Goal: Task Accomplishment & Management: Manage account settings

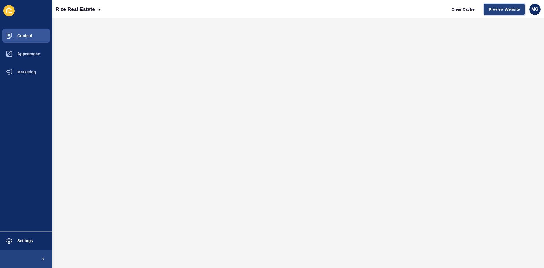
click at [515, 9] on span "Preview Website" at bounding box center [504, 10] width 31 height 6
click at [18, 35] on span "Content" at bounding box center [15, 35] width 33 height 5
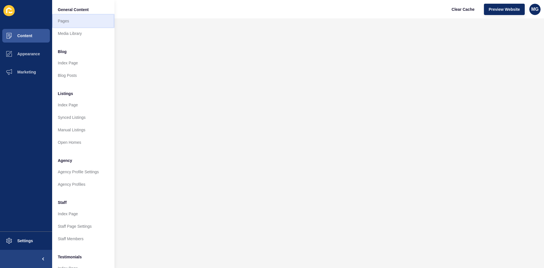
click at [69, 21] on link "Pages" at bounding box center [83, 21] width 62 height 12
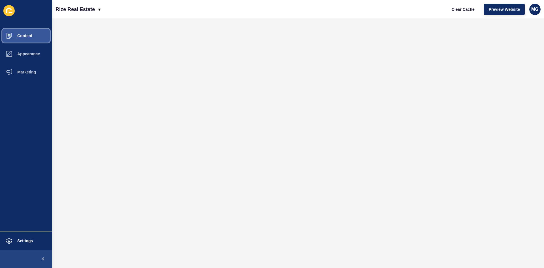
click at [27, 35] on span "Content" at bounding box center [15, 35] width 33 height 5
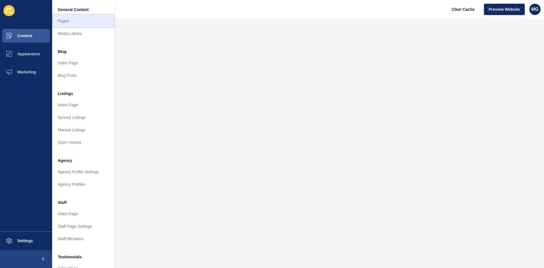
click at [68, 23] on link "Pages" at bounding box center [83, 21] width 62 height 12
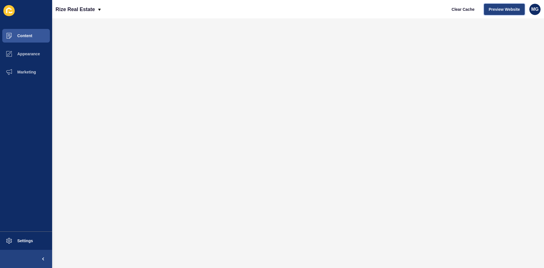
click at [505, 8] on span "Preview Website" at bounding box center [504, 10] width 31 height 6
click at [29, 36] on span "Content" at bounding box center [15, 35] width 33 height 5
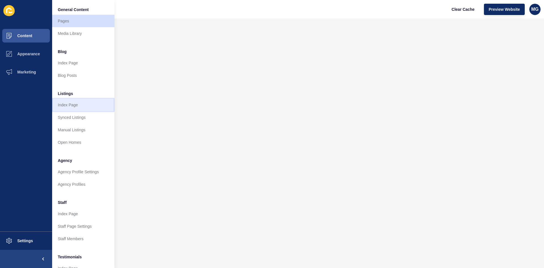
click at [76, 105] on link "Index Page" at bounding box center [83, 105] width 62 height 12
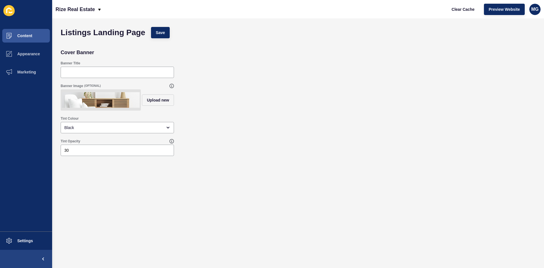
click at [109, 103] on img at bounding box center [101, 99] width 78 height 19
click at [108, 98] on img at bounding box center [101, 99] width 78 height 19
click at [112, 101] on img at bounding box center [101, 99] width 78 height 19
click at [150, 103] on span "Upload new" at bounding box center [158, 100] width 22 height 6
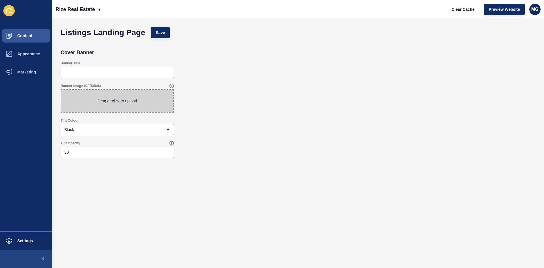
click at [210, 97] on div "Banner Image (OPTIONAL) Drag or click to upload" at bounding box center [298, 98] width 481 height 35
click at [161, 32] on span "Save" at bounding box center [160, 33] width 9 height 6
click at [26, 33] on span "Content" at bounding box center [15, 35] width 33 height 5
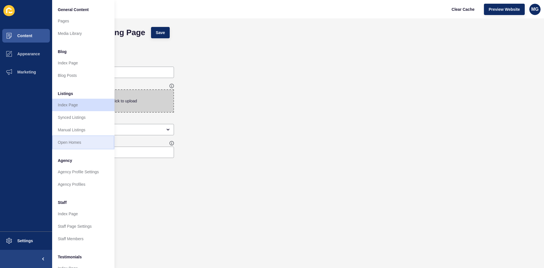
click at [70, 139] on link "Open Homes" at bounding box center [83, 142] width 62 height 12
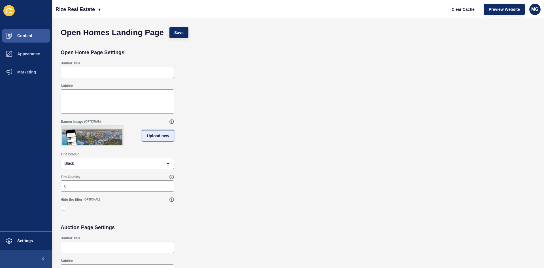
click at [152, 139] on span "Upload new" at bounding box center [158, 136] width 22 height 6
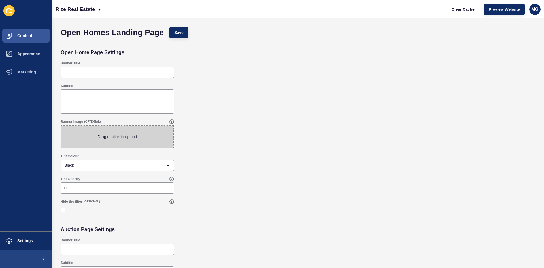
click at [135, 135] on span at bounding box center [117, 137] width 112 height 22
click at [61, 126] on input "Drag or click to upload" at bounding box center [61, 126] width 0 height 0
type input "C:\fakepath\Untitled design (6).png"
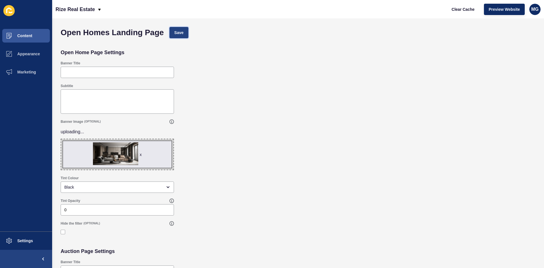
click at [182, 33] on span "Save" at bounding box center [178, 33] width 9 height 6
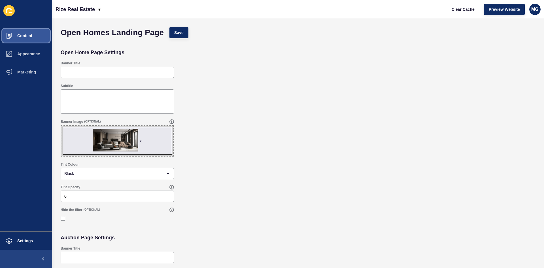
click at [21, 36] on span "Content" at bounding box center [15, 35] width 33 height 5
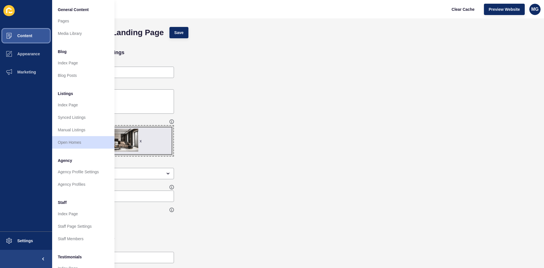
click at [25, 38] on button "Content" at bounding box center [26, 36] width 52 height 18
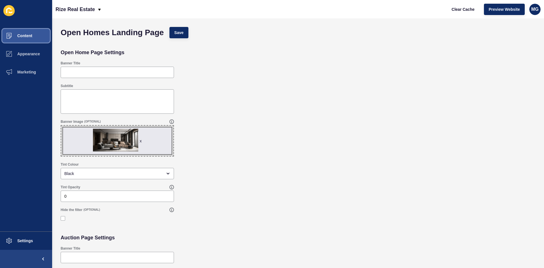
click at [26, 39] on button "Content" at bounding box center [26, 36] width 52 height 18
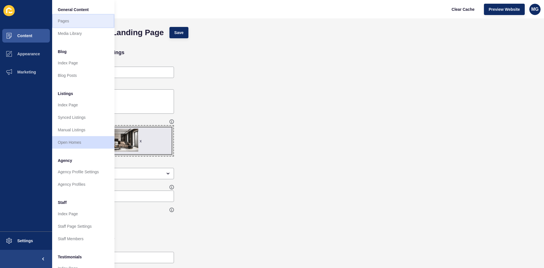
click at [70, 23] on link "Pages" at bounding box center [83, 21] width 62 height 12
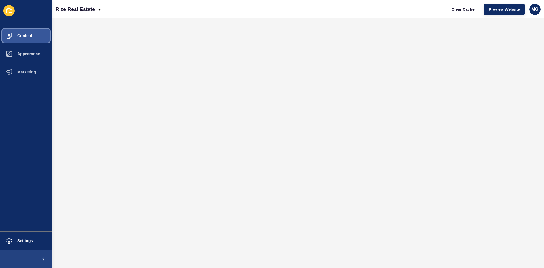
click at [28, 37] on span "Content" at bounding box center [15, 35] width 33 height 5
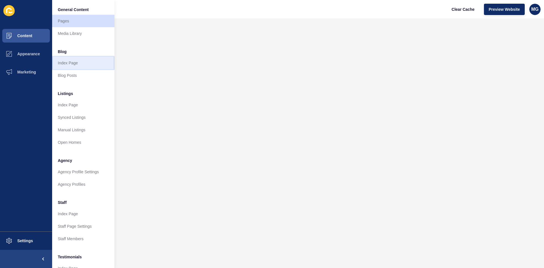
click at [73, 65] on link "Index Page" at bounding box center [83, 63] width 62 height 12
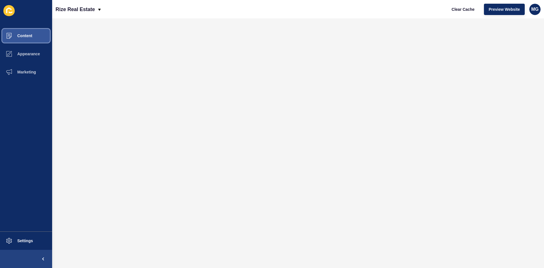
click at [35, 38] on button "Content" at bounding box center [26, 36] width 52 height 18
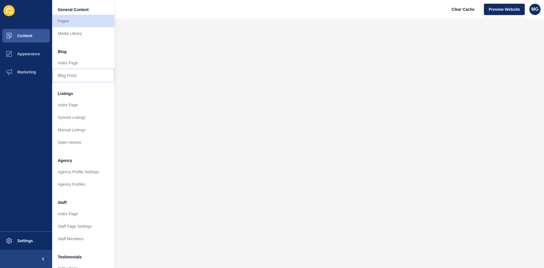
click at [75, 75] on link "Blog Posts" at bounding box center [83, 75] width 62 height 12
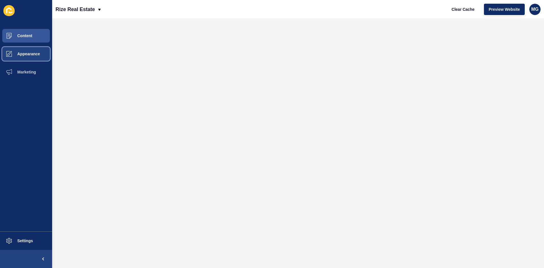
click at [29, 52] on span "Appearance" at bounding box center [19, 54] width 41 height 5
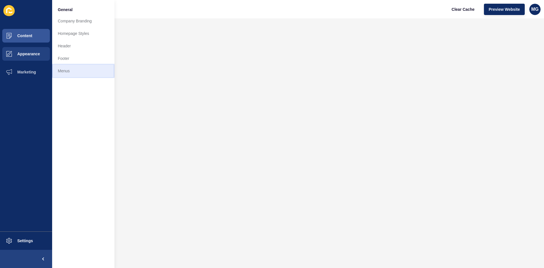
click at [68, 70] on link "Menus" at bounding box center [83, 71] width 62 height 12
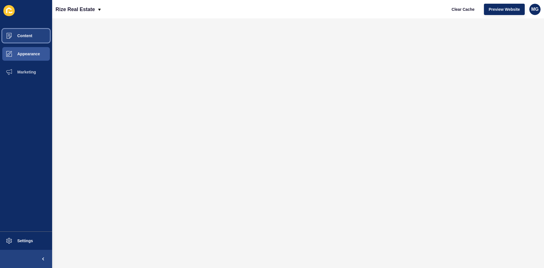
click at [28, 37] on span "Content" at bounding box center [15, 35] width 33 height 5
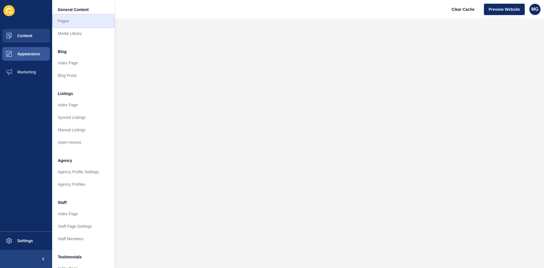
click at [69, 22] on link "Pages" at bounding box center [83, 21] width 62 height 12
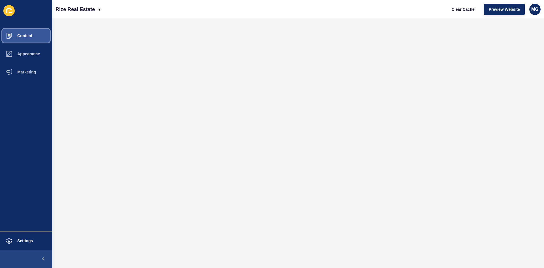
click at [28, 36] on span "Content" at bounding box center [15, 35] width 33 height 5
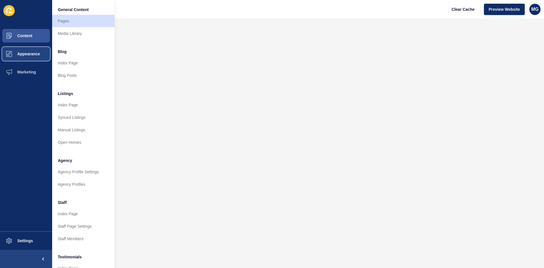
click at [24, 52] on span "Appearance" at bounding box center [19, 54] width 41 height 5
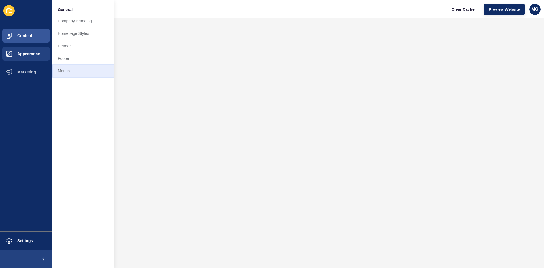
click at [66, 73] on link "Menus" at bounding box center [83, 71] width 62 height 12
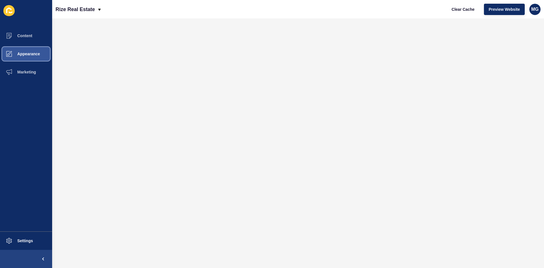
click at [20, 53] on span "Appearance" at bounding box center [19, 54] width 41 height 5
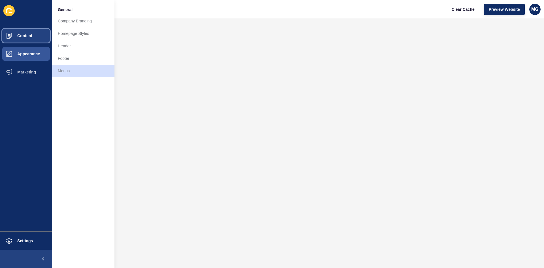
click at [26, 33] on button "Content" at bounding box center [26, 36] width 52 height 18
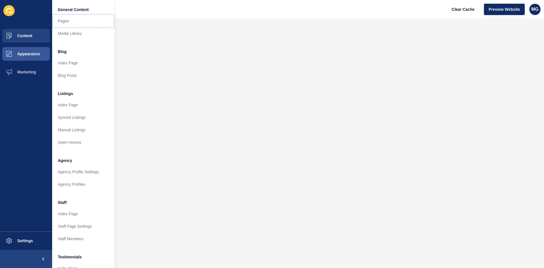
click at [66, 23] on link "Pages" at bounding box center [83, 21] width 62 height 12
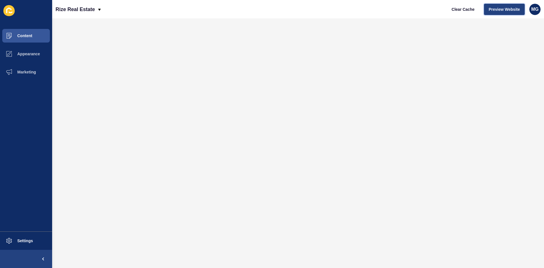
click at [498, 12] on button "Preview Website" at bounding box center [504, 9] width 41 height 11
click at [32, 36] on span "Content" at bounding box center [15, 35] width 33 height 5
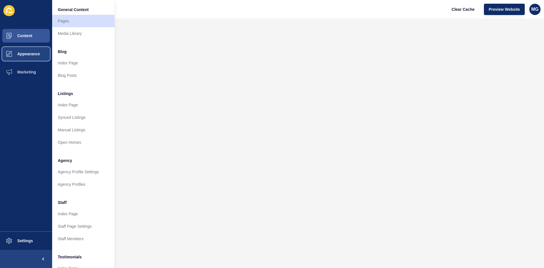
click at [27, 53] on span "Appearance" at bounding box center [19, 54] width 41 height 5
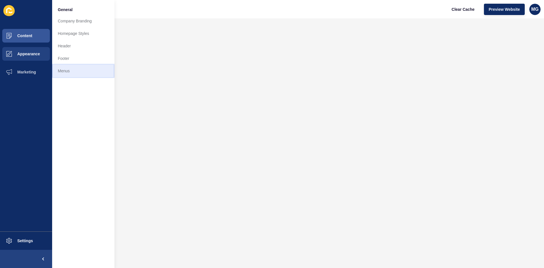
click at [77, 72] on link "Menus" at bounding box center [83, 71] width 62 height 12
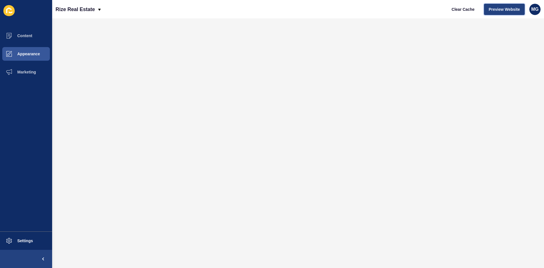
click at [498, 10] on span "Preview Website" at bounding box center [504, 10] width 31 height 6
click at [23, 36] on span "Content" at bounding box center [15, 35] width 33 height 5
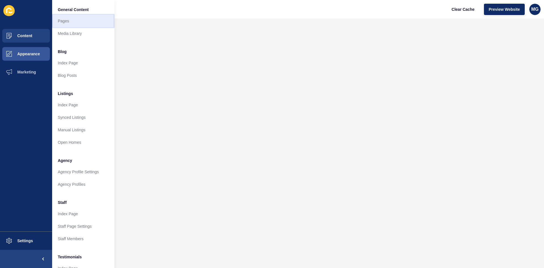
click at [73, 22] on link "Pages" at bounding box center [83, 21] width 62 height 12
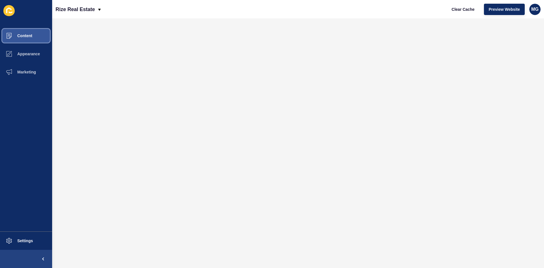
click at [32, 37] on span "Content" at bounding box center [15, 35] width 33 height 5
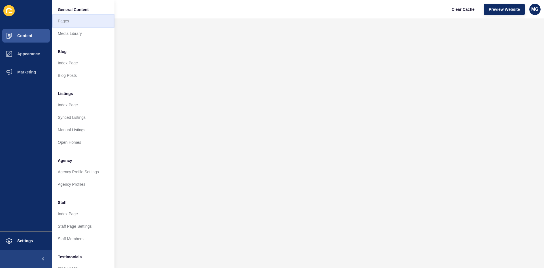
click at [69, 20] on link "Pages" at bounding box center [83, 21] width 62 height 12
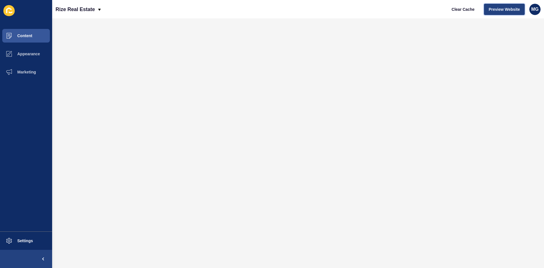
click at [504, 10] on span "Preview Website" at bounding box center [504, 10] width 31 height 6
click at [500, 12] on span "Preview Website" at bounding box center [504, 10] width 31 height 6
click at [29, 38] on span "Content" at bounding box center [15, 35] width 33 height 5
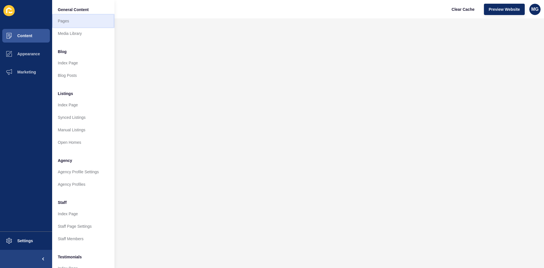
click at [78, 21] on link "Pages" at bounding box center [83, 21] width 62 height 12
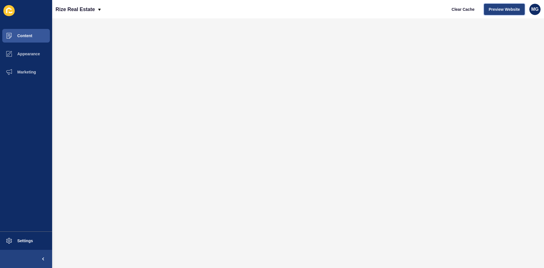
click at [504, 12] on span "Preview Website" at bounding box center [504, 10] width 31 height 6
click at [506, 9] on span "Preview Website" at bounding box center [504, 10] width 31 height 6
click at [29, 38] on button "Content" at bounding box center [26, 36] width 52 height 18
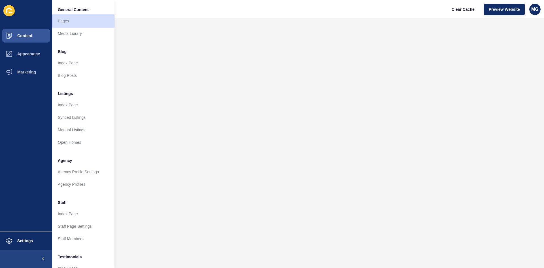
drag, startPoint x: 76, startPoint y: 22, endPoint x: 80, endPoint y: 22, distance: 3.7
click at [76, 21] on link "Pages" at bounding box center [83, 21] width 62 height 12
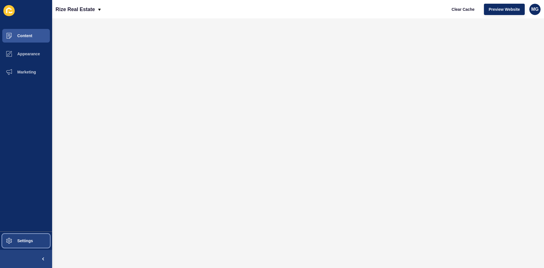
click at [27, 236] on button "Settings" at bounding box center [26, 240] width 52 height 18
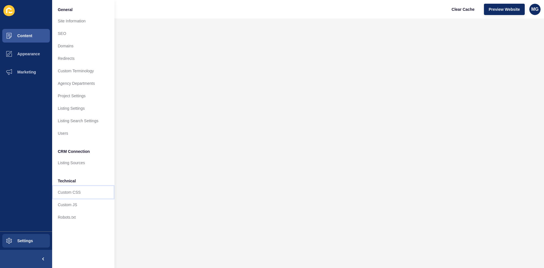
click at [73, 194] on link "Custom CSS" at bounding box center [83, 192] width 62 height 12
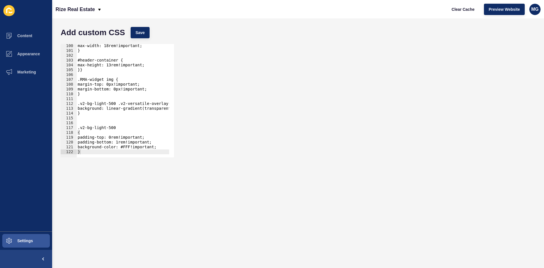
scroll to position [479, 0]
type textarea "background-color: #FFF!important;"
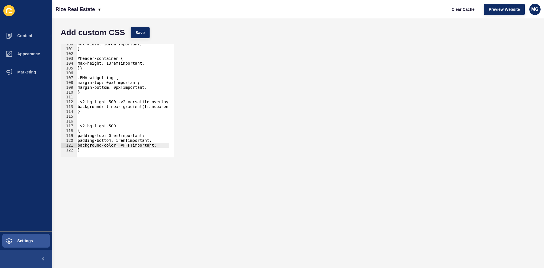
click at [161, 145] on div "max-width: 18rem!important; } #header-container { max-height: 13rem!important; …" at bounding box center [224, 101] width 295 height 118
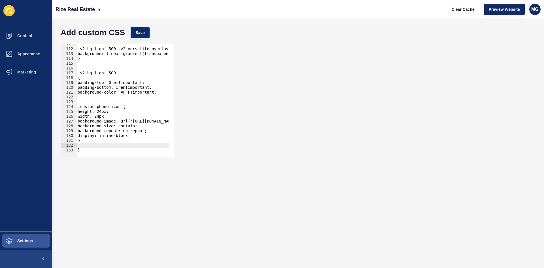
scroll to position [532, 0]
click at [142, 33] on span "Save" at bounding box center [139, 33] width 9 height 6
click at [20, 34] on span "Content" at bounding box center [15, 35] width 33 height 5
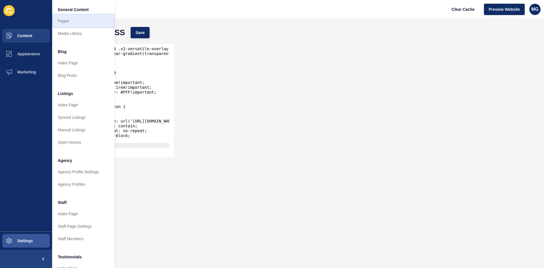
click at [70, 24] on link "Pages" at bounding box center [83, 21] width 62 height 12
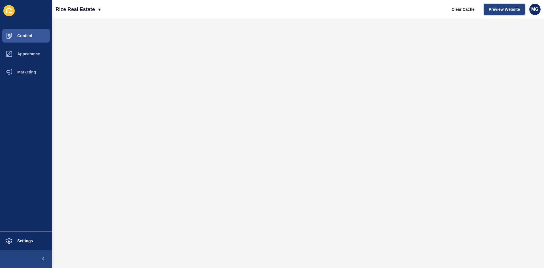
click at [502, 9] on span "Preview Website" at bounding box center [504, 10] width 31 height 6
click at [24, 243] on span "Settings" at bounding box center [16, 240] width 34 height 5
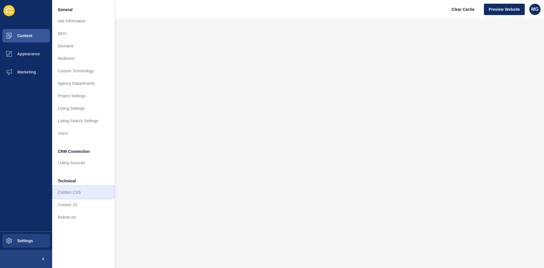
click at [74, 192] on link "Custom CSS" at bounding box center [83, 192] width 62 height 12
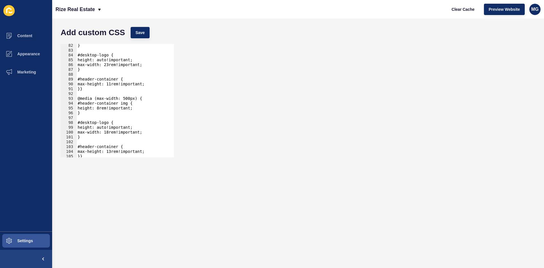
scroll to position [532, 0]
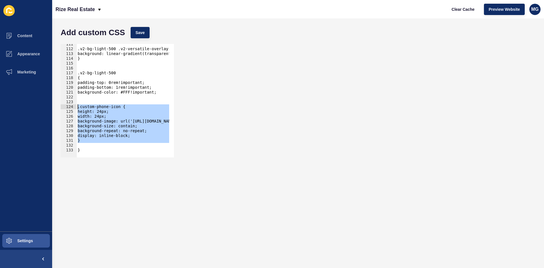
drag, startPoint x: 103, startPoint y: 144, endPoint x: 78, endPoint y: 106, distance: 45.7
click at [78, 106] on div ".v2-bg-light-500 .v2-versatile-overlay-gradient { background: linear-gradient(t…" at bounding box center [224, 101] width 295 height 118
type textarea ".custom-phone-icon { height: 24px;"
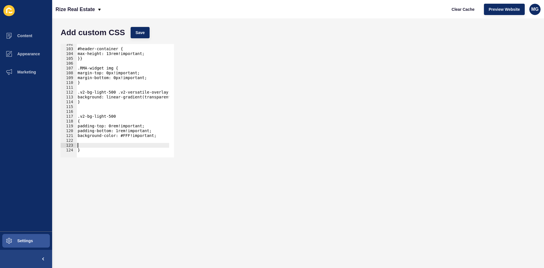
scroll to position [489, 0]
click at [142, 30] on span "Save" at bounding box center [139, 33] width 9 height 6
click at [492, 11] on span "Preview Website" at bounding box center [504, 10] width 31 height 6
click at [25, 30] on button "Content" at bounding box center [26, 36] width 52 height 18
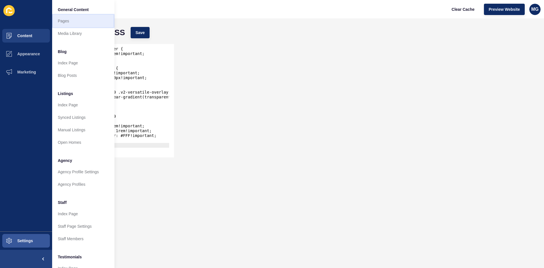
click at [68, 20] on link "Pages" at bounding box center [83, 21] width 62 height 12
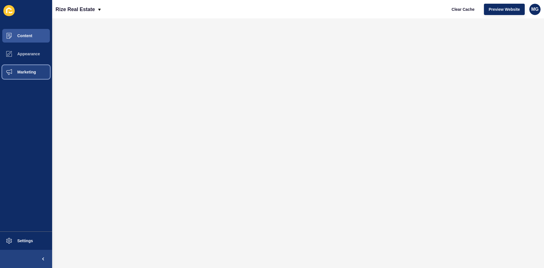
click at [34, 69] on button "Marketing" at bounding box center [26, 72] width 52 height 18
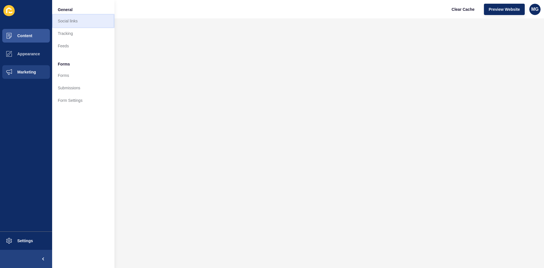
click at [74, 21] on link "Social links" at bounding box center [83, 21] width 62 height 12
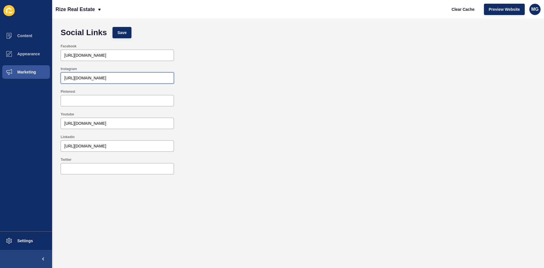
click at [169, 77] on input "[URL][DOMAIN_NAME]" at bounding box center [117, 78] width 106 height 6
drag, startPoint x: 172, startPoint y: 77, endPoint x: 60, endPoint y: 75, distance: 112.2
click at [60, 75] on div "Instagram [URL][DOMAIN_NAME]" at bounding box center [298, 75] width 481 height 23
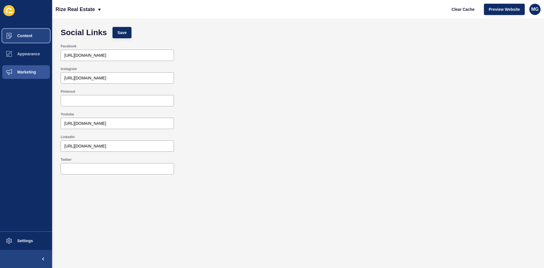
click at [23, 37] on span "Content" at bounding box center [15, 35] width 33 height 5
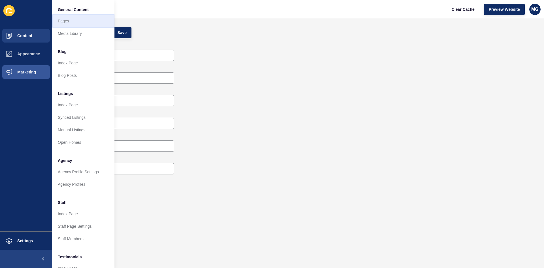
click at [66, 22] on link "Pages" at bounding box center [83, 21] width 62 height 12
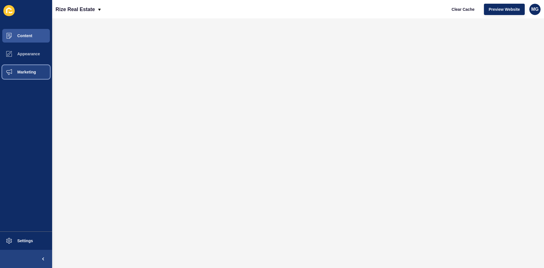
click at [26, 72] on span "Marketing" at bounding box center [17, 72] width 37 height 5
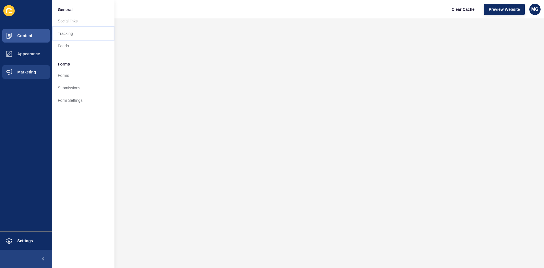
click at [75, 31] on link "Tracking" at bounding box center [83, 33] width 62 height 12
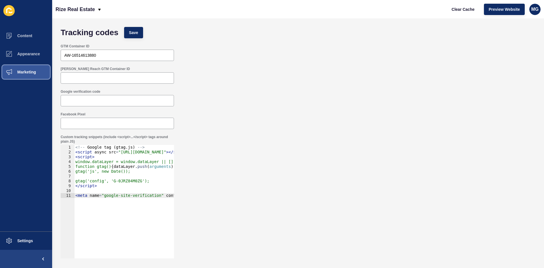
click at [25, 68] on button "Marketing" at bounding box center [26, 72] width 52 height 18
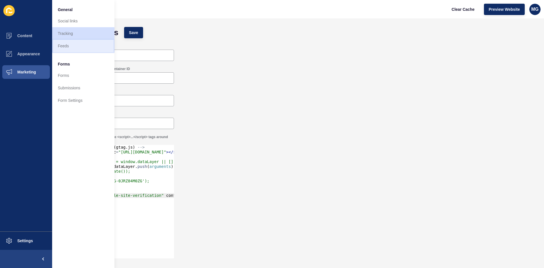
click at [64, 46] on link "Feeds" at bounding box center [83, 46] width 62 height 12
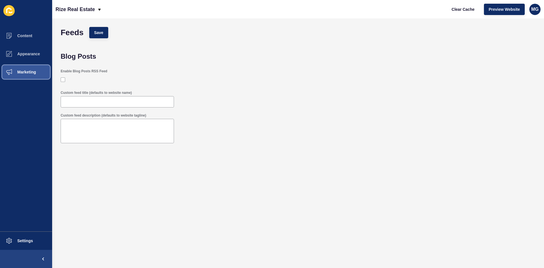
click at [26, 72] on span "Marketing" at bounding box center [17, 72] width 37 height 5
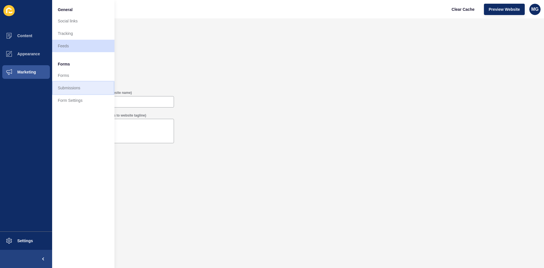
click at [67, 91] on link "Submissions" at bounding box center [83, 88] width 62 height 12
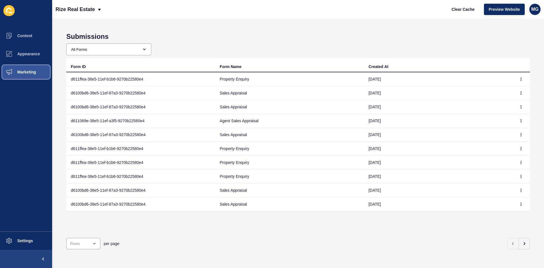
click at [27, 72] on span "Marketing" at bounding box center [17, 72] width 37 height 5
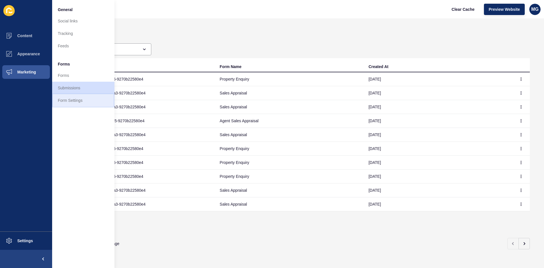
click at [73, 98] on link "Form Settings" at bounding box center [83, 100] width 62 height 12
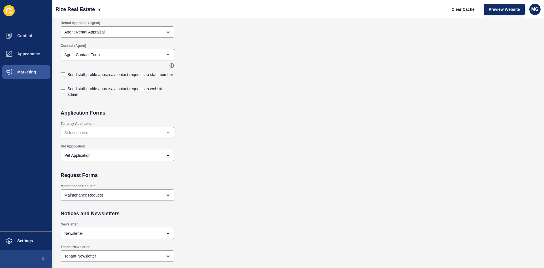
scroll to position [340, 0]
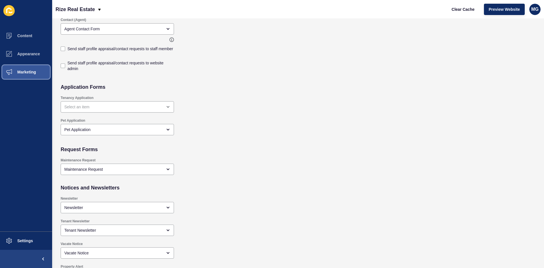
click at [23, 72] on span "Marketing" at bounding box center [17, 72] width 37 height 5
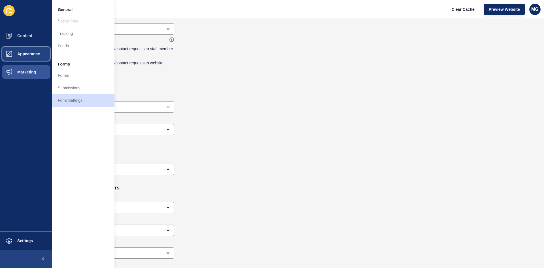
click at [24, 55] on span "Appearance" at bounding box center [19, 54] width 41 height 5
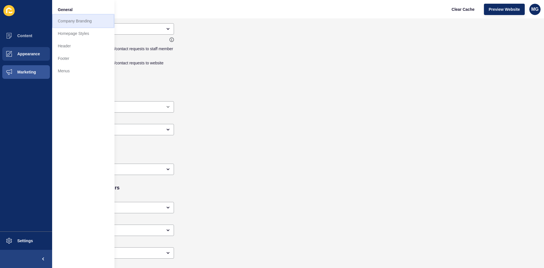
click at [74, 23] on link "Company Branding" at bounding box center [83, 21] width 62 height 12
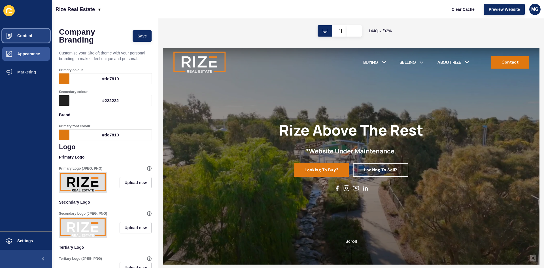
click at [35, 37] on button "Content" at bounding box center [26, 36] width 52 height 18
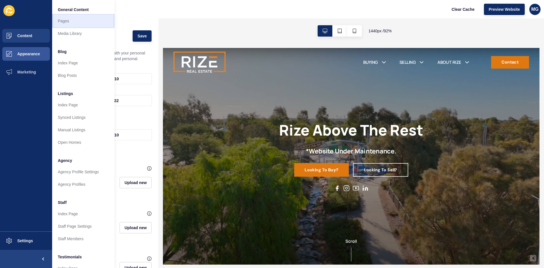
click at [76, 20] on link "Pages" at bounding box center [83, 21] width 62 height 12
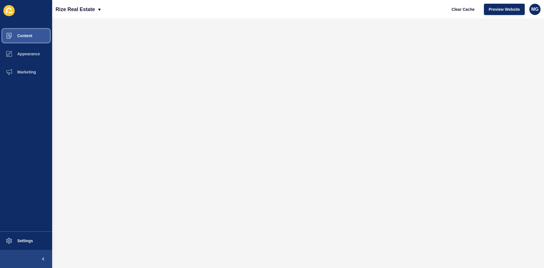
click at [22, 35] on span "Content" at bounding box center [15, 35] width 33 height 5
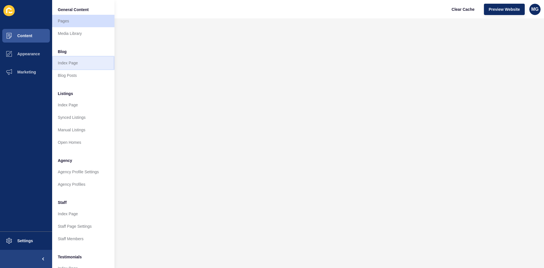
click at [68, 64] on link "Index Page" at bounding box center [83, 63] width 62 height 12
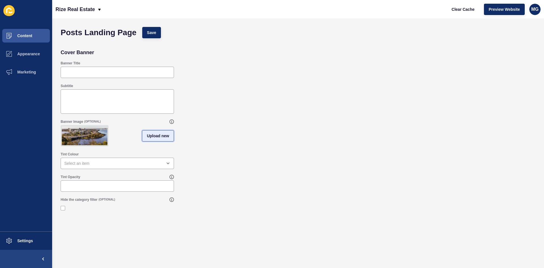
click at [156, 138] on span "Upload new" at bounding box center [158, 136] width 22 height 6
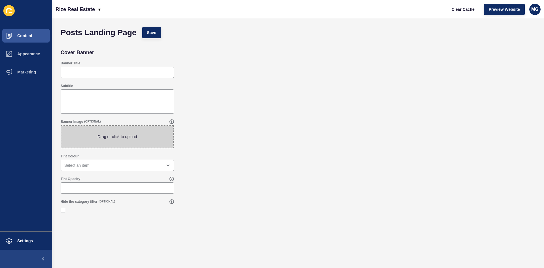
click at [122, 136] on span at bounding box center [117, 137] width 112 height 22
click at [61, 126] on input "Drag or click to upload" at bounding box center [61, 126] width 0 height 0
type input "C:\fakepath\Untitled design (10).png"
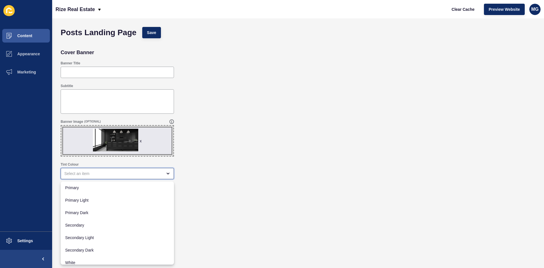
click at [84, 172] on div "close menu" at bounding box center [113, 174] width 98 height 6
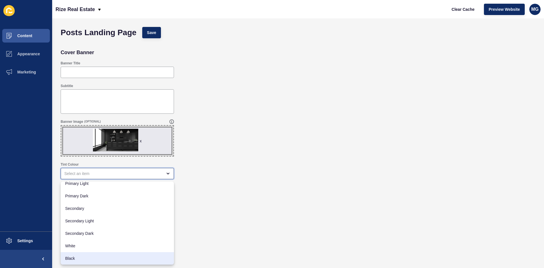
click at [76, 259] on span "Black" at bounding box center [117, 258] width 104 height 6
type input "Black"
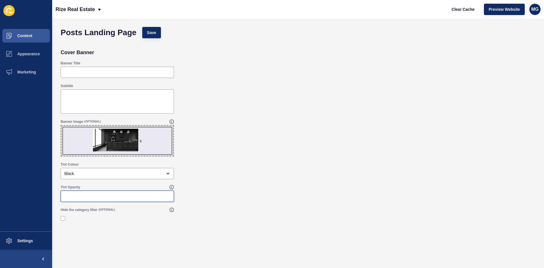
click at [78, 198] on input "Tint Opacity" at bounding box center [117, 196] width 106 height 6
type input "30"
click at [261, 158] on div "Banner Image (OPTIONAL) x Drag or click to upload" at bounding box center [298, 137] width 481 height 43
click at [148, 32] on span "Save" at bounding box center [151, 33] width 9 height 6
click at [24, 37] on span "Content" at bounding box center [15, 35] width 33 height 5
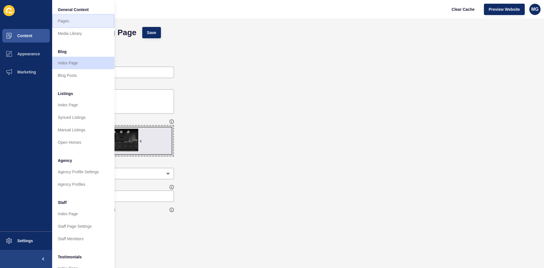
click at [69, 22] on link "Pages" at bounding box center [83, 21] width 62 height 12
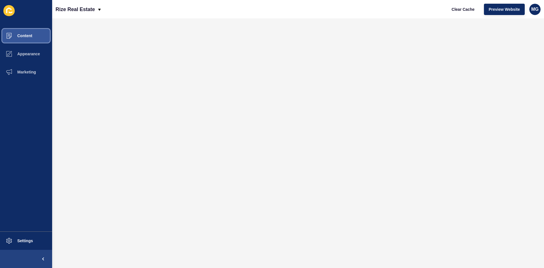
click at [30, 37] on span "Content" at bounding box center [15, 35] width 33 height 5
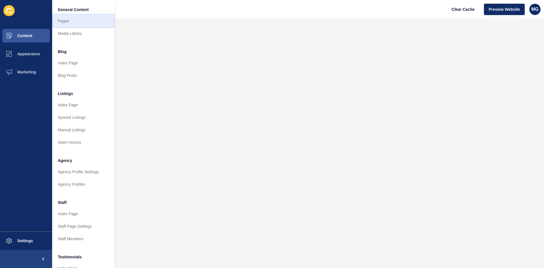
click at [71, 24] on link "Pages" at bounding box center [83, 21] width 62 height 12
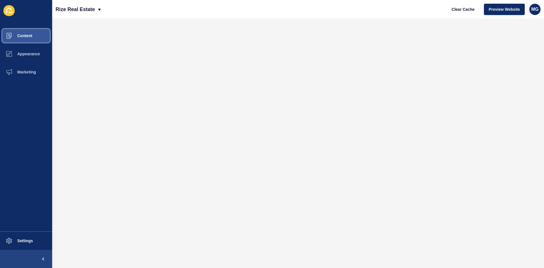
click at [27, 35] on span "Content" at bounding box center [15, 35] width 33 height 5
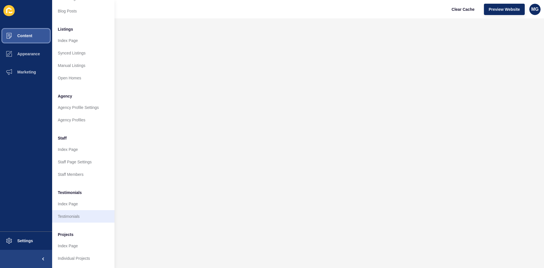
scroll to position [69, 0]
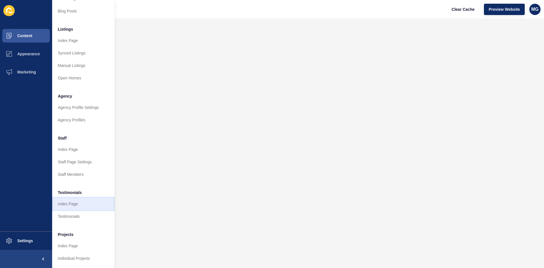
click at [74, 201] on link "Index Page" at bounding box center [83, 203] width 62 height 12
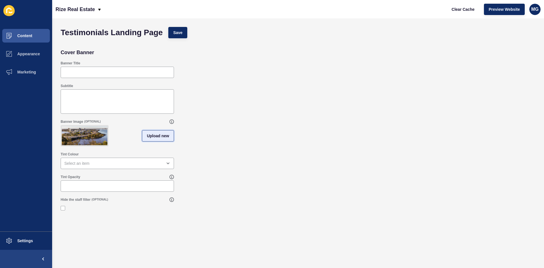
click at [161, 139] on span "Upload new" at bounding box center [158, 136] width 22 height 6
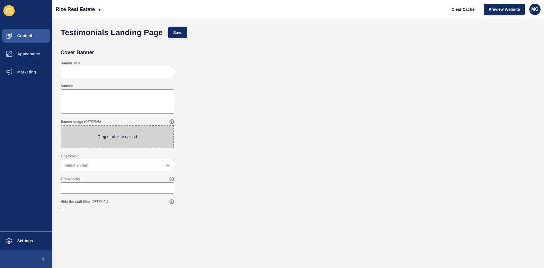
click at [105, 134] on span at bounding box center [117, 137] width 112 height 22
click at [61, 126] on input "Drag or click to upload" at bounding box center [61, 126] width 0 height 0
click at [130, 135] on span at bounding box center [117, 137] width 112 height 22
click at [61, 126] on input "Drag or click to upload" at bounding box center [61, 126] width 0 height 0
type input "C:\fakepath\Untitled design (13).png"
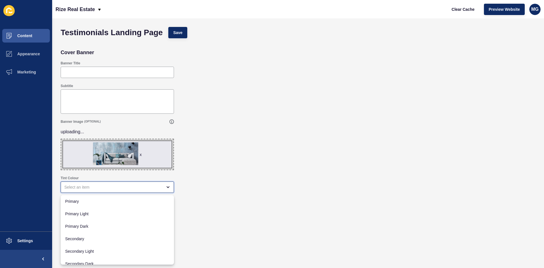
click at [75, 186] on div "close menu" at bounding box center [113, 187] width 98 height 6
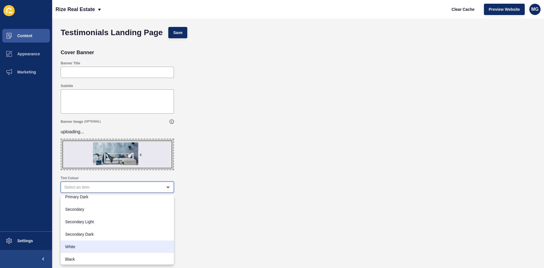
scroll to position [30, 0]
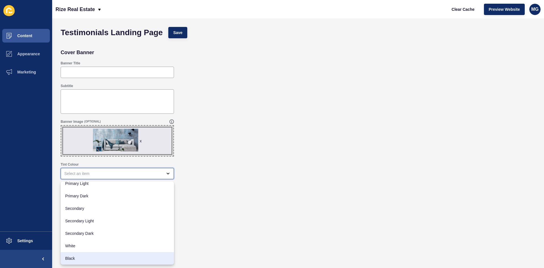
click at [73, 252] on div "White" at bounding box center [117, 245] width 113 height 12
type input "White"
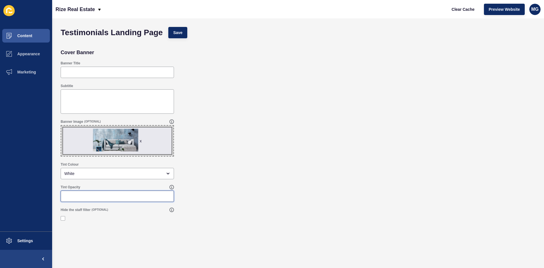
click at [82, 194] on input "Tint Opacity" at bounding box center [117, 196] width 106 height 6
type input "40"
click at [374, 163] on div "Tint Colour White" at bounding box center [298, 170] width 481 height 23
click at [186, 33] on button "Save" at bounding box center [177, 32] width 19 height 11
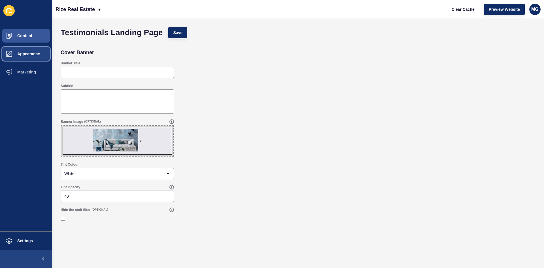
click at [23, 57] on button "Appearance" at bounding box center [26, 54] width 52 height 18
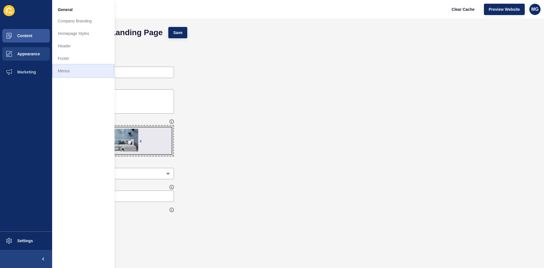
click at [69, 70] on link "Menus" at bounding box center [83, 71] width 62 height 12
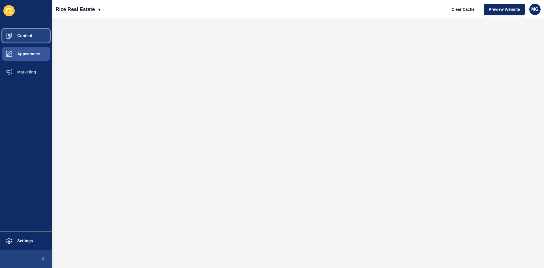
click at [26, 35] on span "Content" at bounding box center [15, 35] width 33 height 5
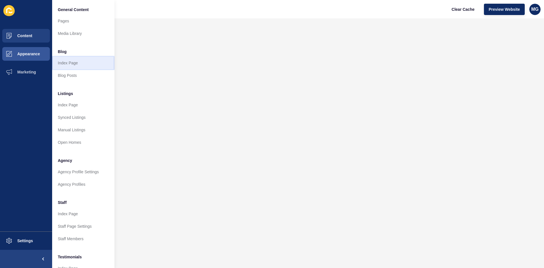
click at [67, 64] on link "Index Page" at bounding box center [83, 63] width 62 height 12
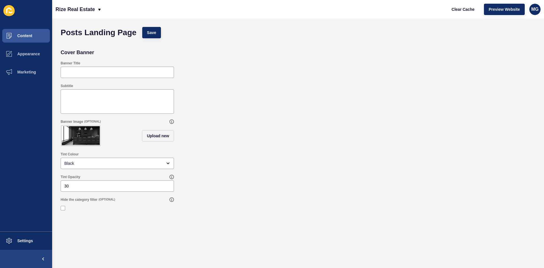
click at [127, 34] on h1 "Posts Landing Page" at bounding box center [99, 33] width 76 height 6
click at [16, 36] on span "Content" at bounding box center [15, 35] width 33 height 5
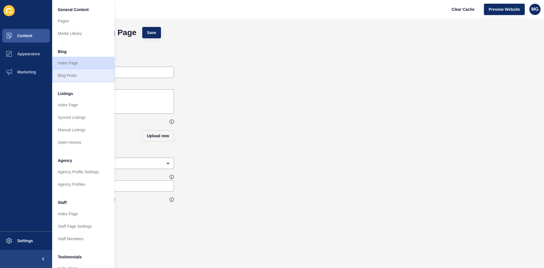
click at [85, 78] on link "Blog Posts" at bounding box center [83, 75] width 62 height 12
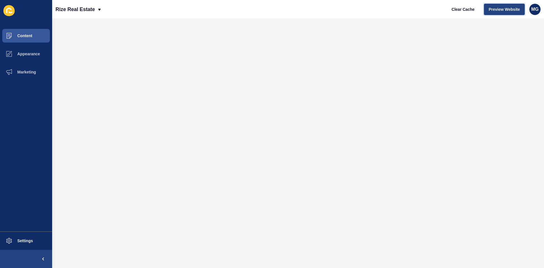
click at [503, 10] on span "Preview Website" at bounding box center [504, 10] width 31 height 6
click at [31, 54] on span "Appearance" at bounding box center [19, 54] width 41 height 5
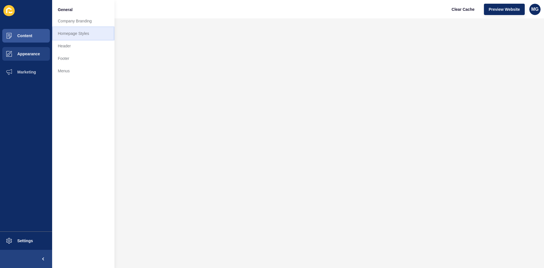
click at [79, 35] on link "Homepage Styles" at bounding box center [83, 33] width 62 height 12
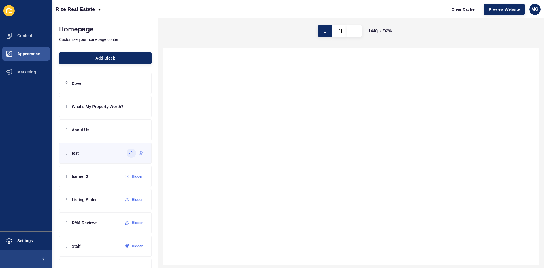
click at [129, 153] on icon at bounding box center [131, 153] width 5 height 5
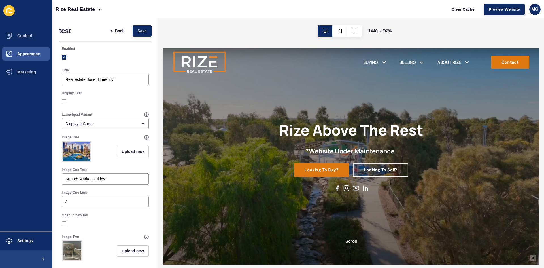
click at [70, 31] on h1 "test" at bounding box center [65, 31] width 12 height 8
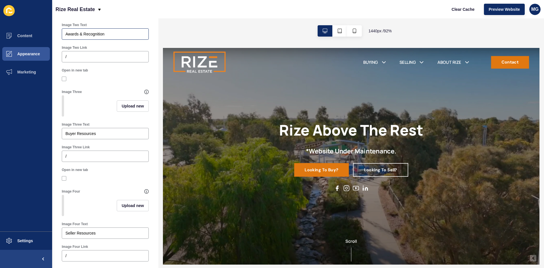
scroll to position [283, 0]
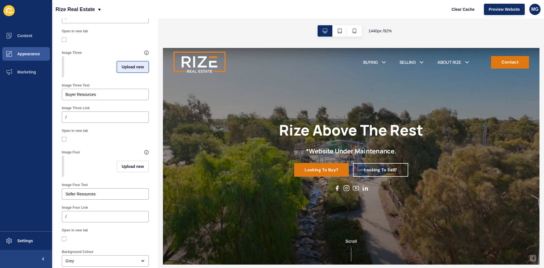
click at [128, 70] on span "Upload new" at bounding box center [133, 67] width 22 height 6
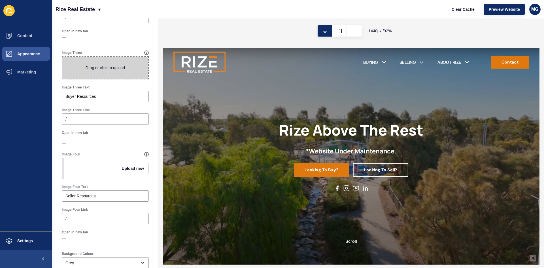
click at [111, 79] on span at bounding box center [105, 68] width 86 height 22
click at [62, 57] on input "Drag or click to upload" at bounding box center [62, 57] width 0 height 0
type input "C:\fakepath\buyer resources.jpg"
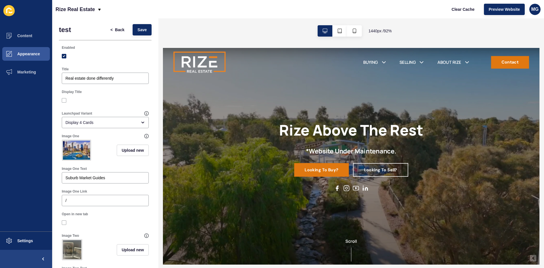
scroll to position [0, 0]
click at [138, 30] on span "Save" at bounding box center [141, 31] width 9 height 6
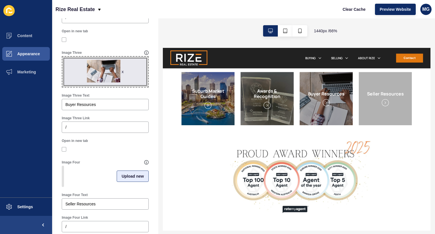
scroll to position [312, 0]
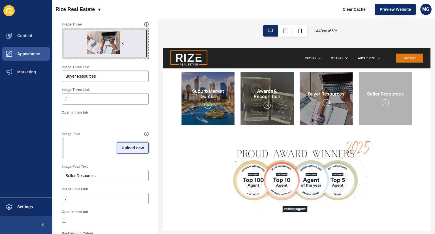
click at [125, 151] on span "Upload new" at bounding box center [133, 148] width 22 height 6
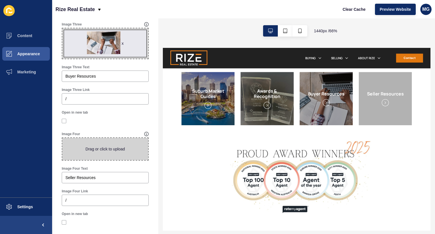
click at [119, 160] on span at bounding box center [105, 149] width 86 height 22
click at [62, 138] on input "Drag or click to upload" at bounding box center [62, 138] width 0 height 0
type input "C:\fakepath\seller.jpg"
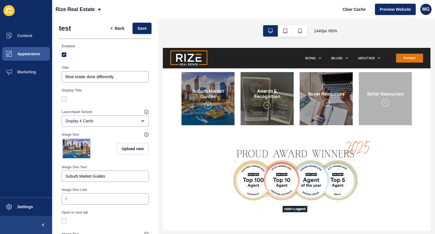
scroll to position [0, 0]
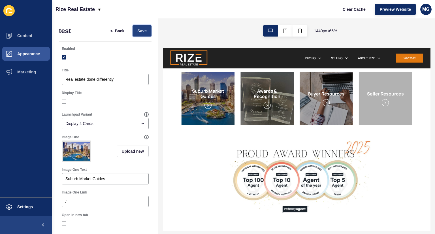
click at [140, 29] on span "Save" at bounding box center [141, 31] width 9 height 6
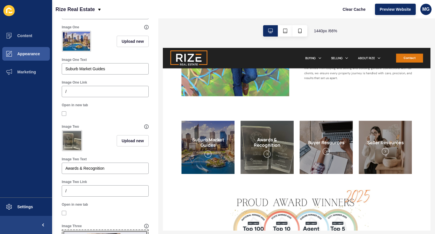
scroll to position [113, 0]
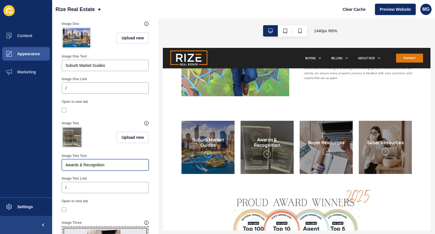
click at [79, 168] on input "Awards & Recognition" at bounding box center [105, 165] width 80 height 6
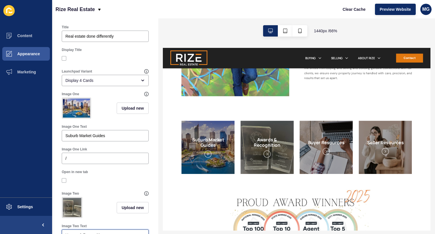
scroll to position [3, 0]
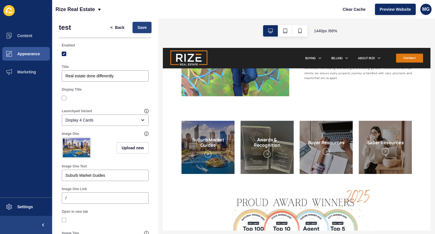
type input "Honors & Recognition"
click at [141, 26] on span "Save" at bounding box center [141, 28] width 9 height 6
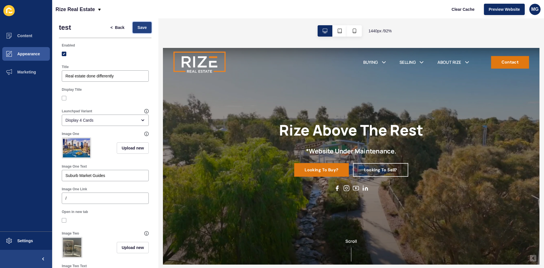
click at [137, 30] on span "Save" at bounding box center [141, 28] width 9 height 6
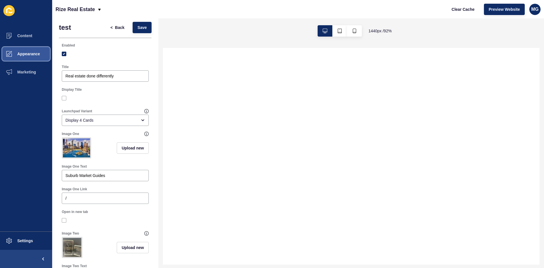
click at [26, 55] on span "Appearance" at bounding box center [19, 54] width 41 height 5
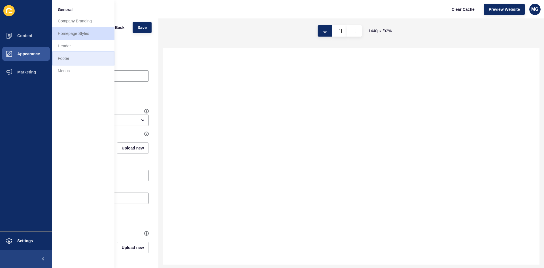
click at [72, 61] on link "Footer" at bounding box center [83, 58] width 62 height 12
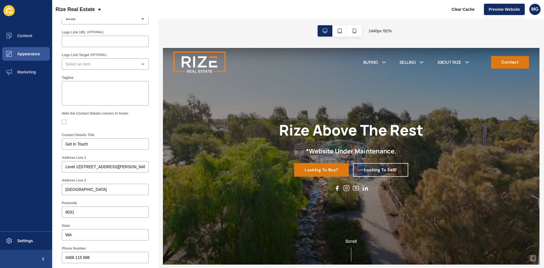
scroll to position [27, 0]
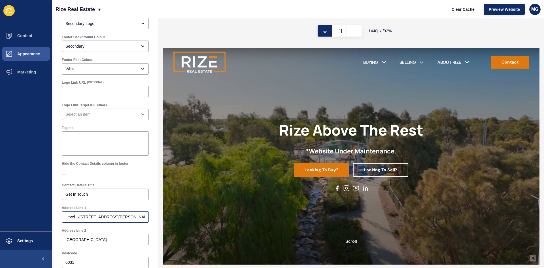
click at [65, 217] on div "Level 1/[STREET_ADDRESS][PERSON_NAME]" at bounding box center [105, 216] width 87 height 11
click at [65, 219] on div "Level 1/[STREET_ADDRESS][PERSON_NAME]" at bounding box center [105, 216] width 87 height 11
click at [87, 116] on div "open menu" at bounding box center [101, 114] width 72 height 6
click at [87, 116] on div "close menu" at bounding box center [101, 114] width 72 height 6
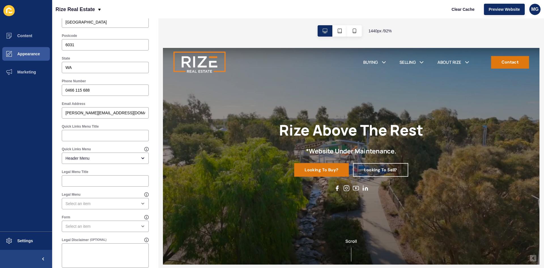
scroll to position [254, 0]
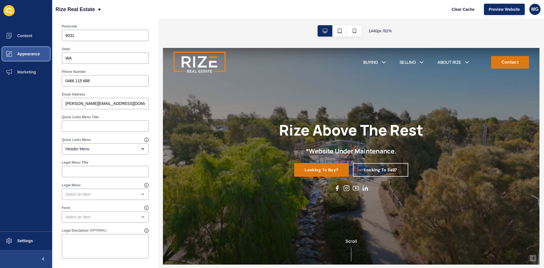
click at [29, 52] on span "Appearance" at bounding box center [19, 54] width 41 height 5
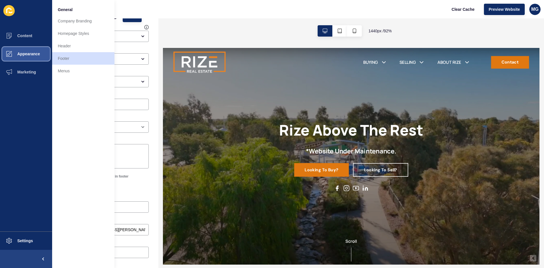
scroll to position [0, 0]
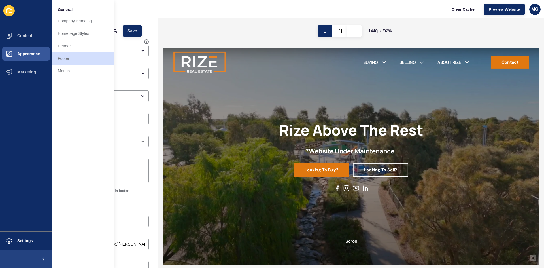
click at [177, 15] on div "Rize Real Estate Clear Cache Preview Website MG" at bounding box center [298, 9] width 492 height 18
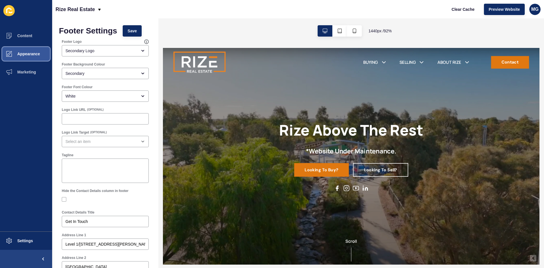
click at [27, 55] on span "Appearance" at bounding box center [19, 54] width 41 height 5
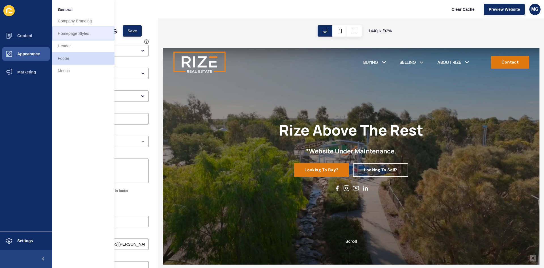
click at [77, 33] on link "Homepage Styles" at bounding box center [83, 33] width 62 height 12
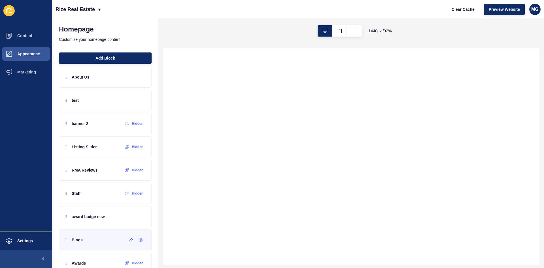
scroll to position [67, 0]
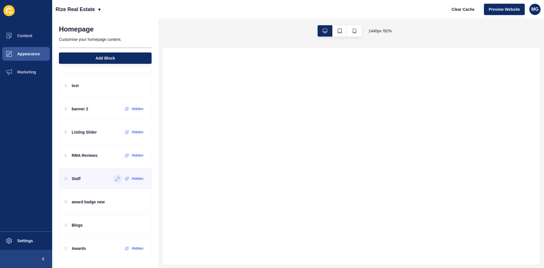
click at [115, 180] on icon at bounding box center [117, 178] width 5 height 5
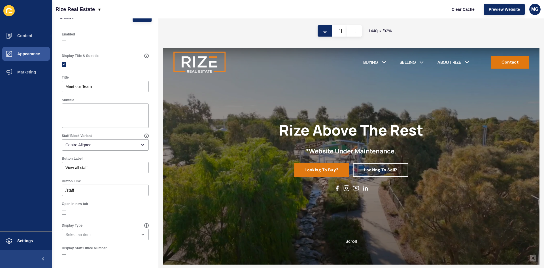
scroll to position [0, 0]
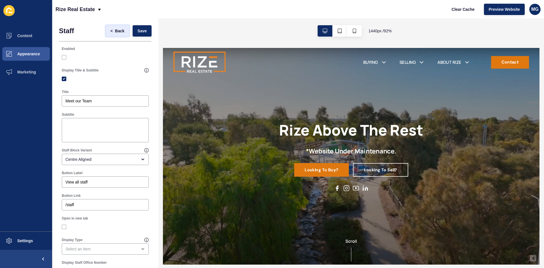
click at [120, 31] on span "Back" at bounding box center [119, 31] width 9 height 6
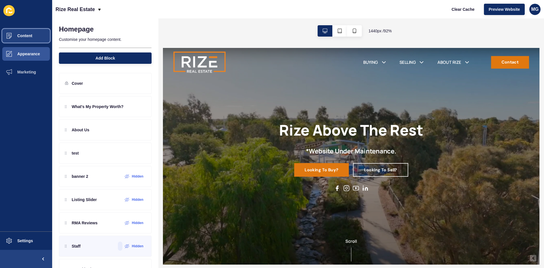
click at [32, 32] on button "Content" at bounding box center [26, 36] width 52 height 18
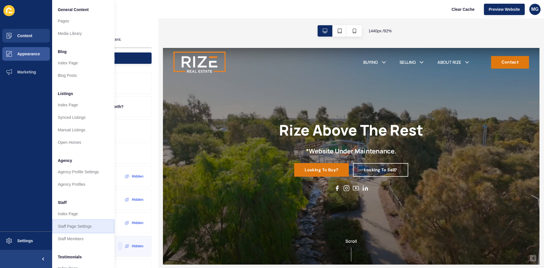
click at [71, 228] on link "Staff Page Settings" at bounding box center [83, 226] width 62 height 12
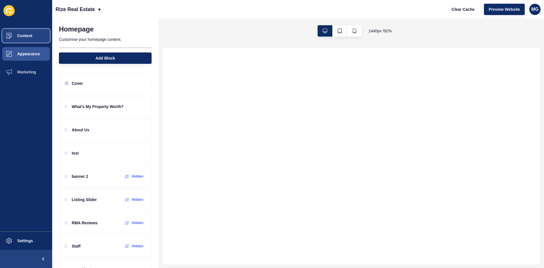
click at [26, 36] on span "Content" at bounding box center [15, 35] width 33 height 5
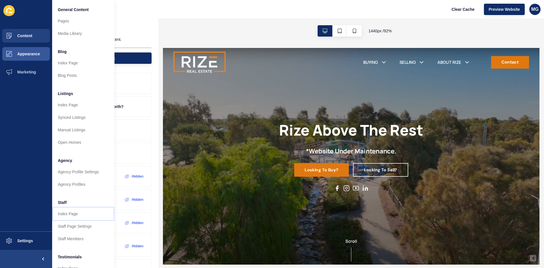
click at [82, 213] on link "Index Page" at bounding box center [83, 213] width 62 height 12
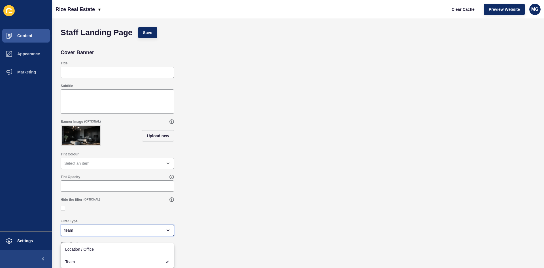
click at [85, 233] on div "team" at bounding box center [113, 230] width 98 height 6
click at [89, 247] on span "Location / Office" at bounding box center [117, 249] width 104 height 6
type input "Location / Office"
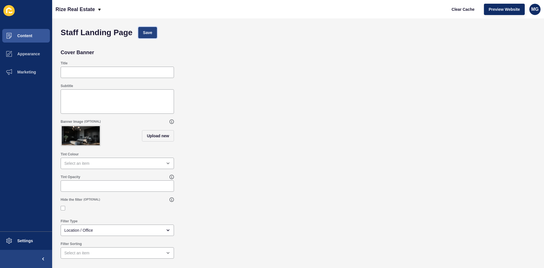
click at [153, 30] on button "Save" at bounding box center [147, 32] width 19 height 11
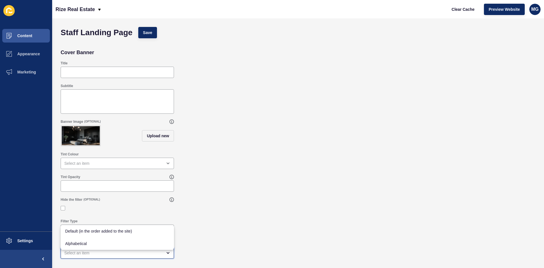
click at [77, 254] on div "close menu" at bounding box center [117, 252] width 113 height 11
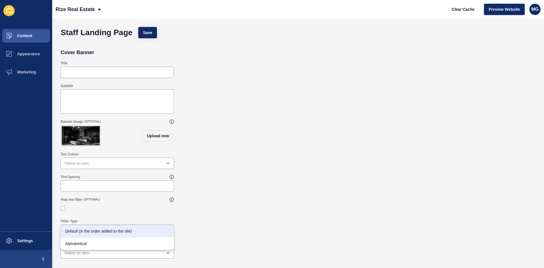
click at [259, 209] on div "Hide the filter (OPTIONAL)" at bounding box center [298, 205] width 481 height 22
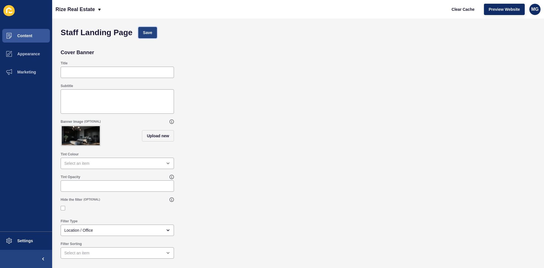
click at [147, 29] on button "Save" at bounding box center [147, 32] width 19 height 11
click at [512, 9] on span "Preview Website" at bounding box center [504, 10] width 31 height 6
click at [31, 37] on span "Content" at bounding box center [15, 35] width 33 height 5
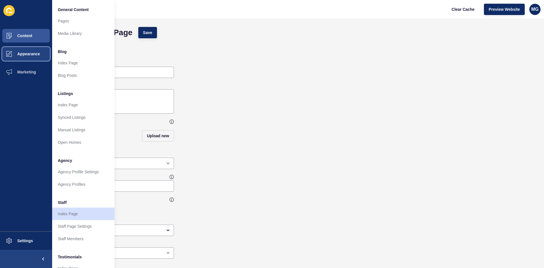
click at [27, 53] on span "Appearance" at bounding box center [19, 54] width 41 height 5
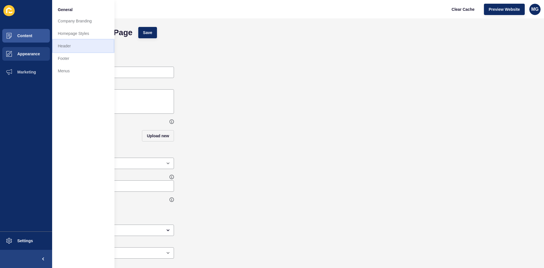
click at [73, 44] on link "Header" at bounding box center [83, 46] width 62 height 12
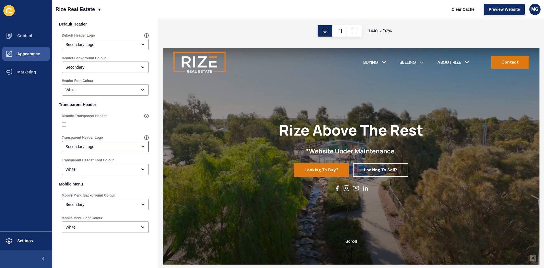
scroll to position [92, 0]
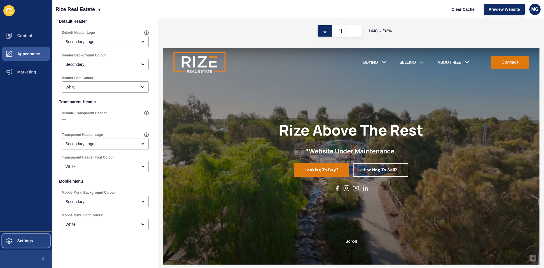
click at [20, 243] on span "Settings" at bounding box center [16, 240] width 34 height 5
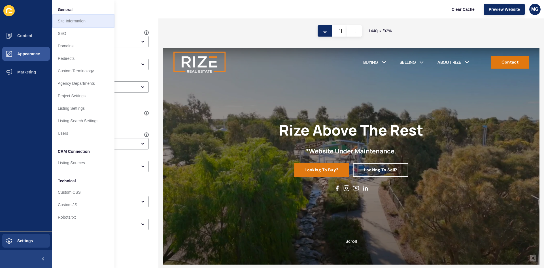
click at [73, 20] on link "Site Information" at bounding box center [83, 21] width 62 height 12
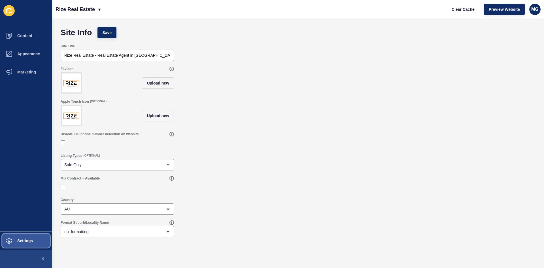
click at [30, 241] on span "Settings" at bounding box center [16, 240] width 34 height 5
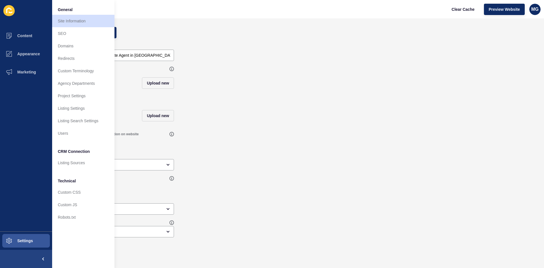
click at [286, 142] on div "Disable iOS phone number detection on website" at bounding box center [298, 140] width 481 height 22
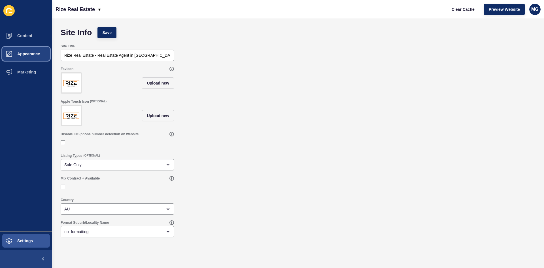
click at [33, 53] on span "Appearance" at bounding box center [19, 54] width 41 height 5
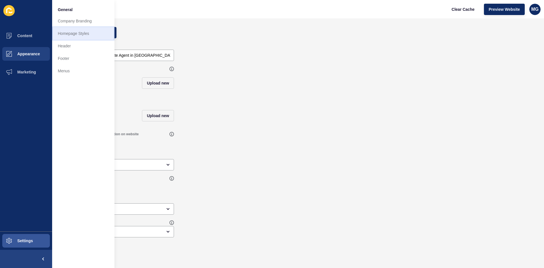
click at [83, 31] on link "Homepage Styles" at bounding box center [83, 33] width 62 height 12
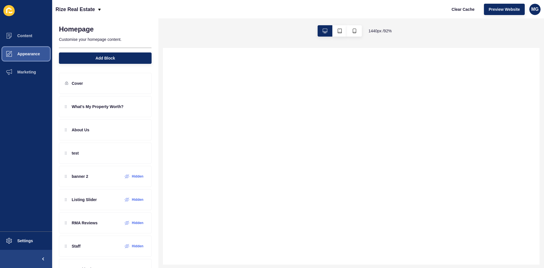
click at [30, 57] on button "Appearance" at bounding box center [26, 54] width 52 height 18
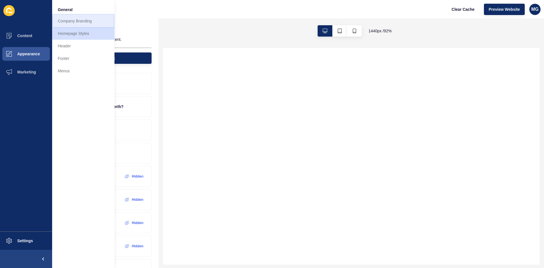
click at [72, 24] on link "Company Branding" at bounding box center [83, 21] width 62 height 12
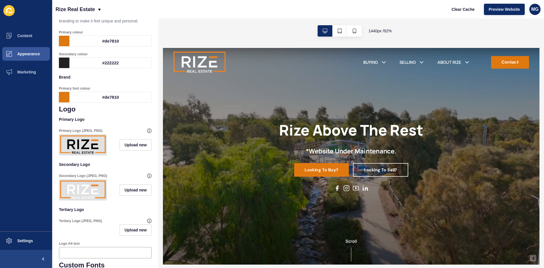
scroll to position [51, 0]
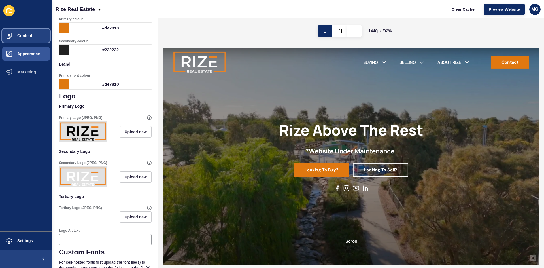
click at [23, 37] on span "Content" at bounding box center [15, 35] width 33 height 5
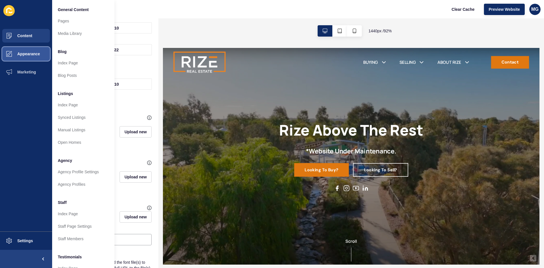
click at [17, 52] on span "Appearance" at bounding box center [19, 54] width 41 height 5
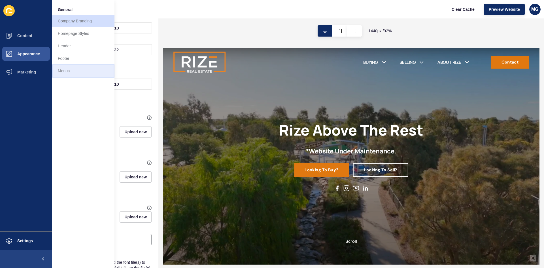
click at [78, 73] on link "Menus" at bounding box center [83, 71] width 62 height 12
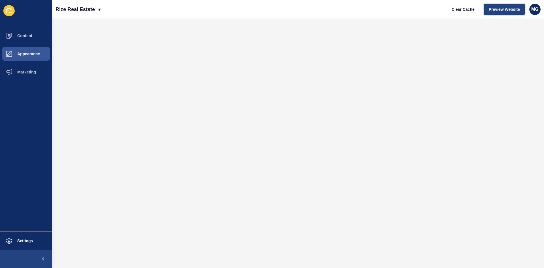
click at [502, 13] on button "Preview Website" at bounding box center [504, 9] width 41 height 11
click at [30, 32] on button "Content" at bounding box center [26, 36] width 52 height 18
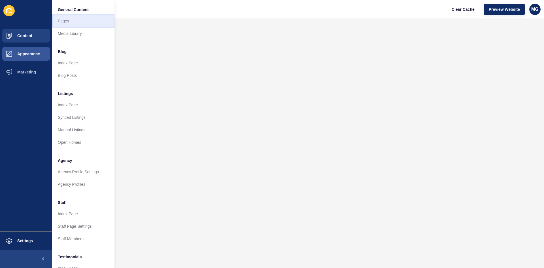
click at [69, 21] on link "Pages" at bounding box center [83, 21] width 62 height 12
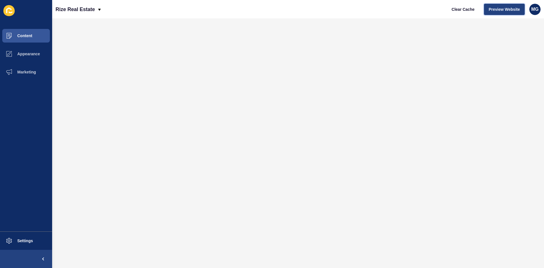
click at [507, 11] on span "Preview Website" at bounding box center [504, 10] width 31 height 6
click at [31, 54] on span "Appearance" at bounding box center [19, 54] width 41 height 5
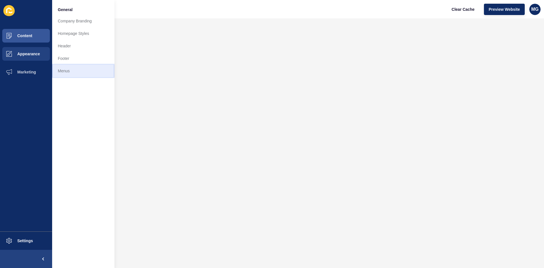
click at [67, 68] on link "Menus" at bounding box center [83, 71] width 62 height 12
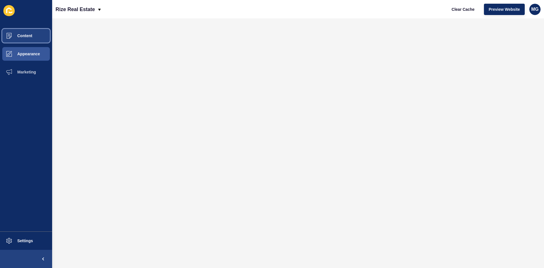
click at [25, 35] on span "Content" at bounding box center [15, 35] width 33 height 5
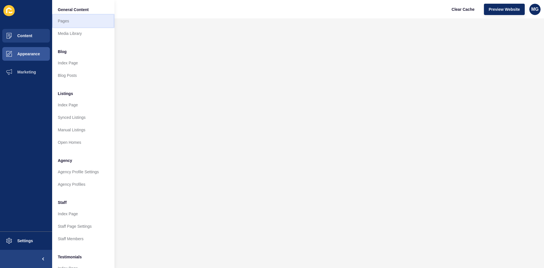
click at [78, 22] on link "Pages" at bounding box center [83, 21] width 62 height 12
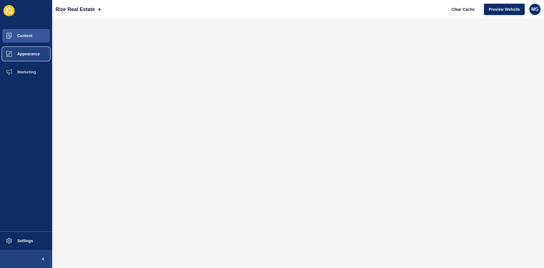
click at [30, 55] on span "Appearance" at bounding box center [19, 54] width 41 height 5
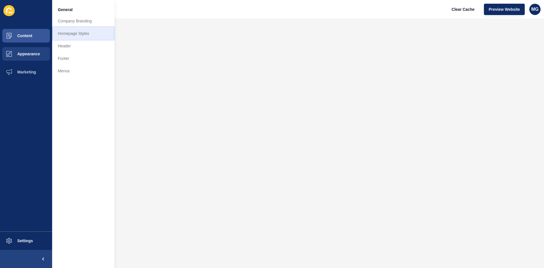
click at [81, 36] on link "Homepage Styles" at bounding box center [83, 33] width 62 height 12
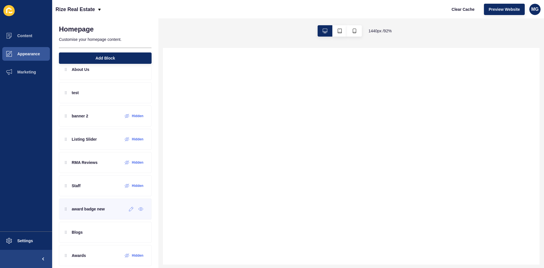
scroll to position [67, 0]
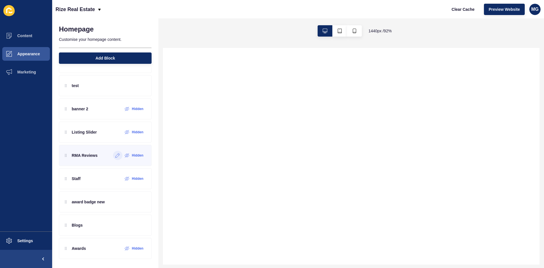
click at [116, 155] on icon at bounding box center [118, 155] width 4 height 4
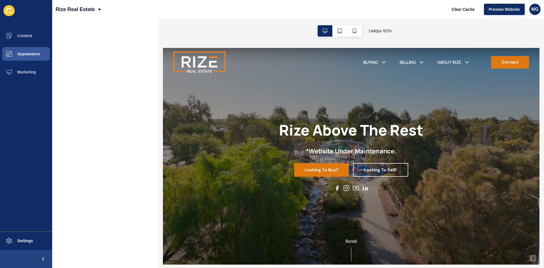
scroll to position [0, 0]
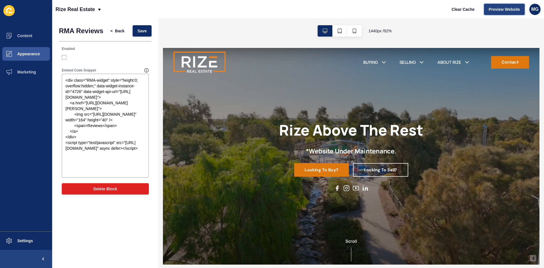
click at [499, 9] on span "Preview Website" at bounding box center [504, 10] width 31 height 6
click at [22, 35] on span "Content" at bounding box center [15, 35] width 33 height 5
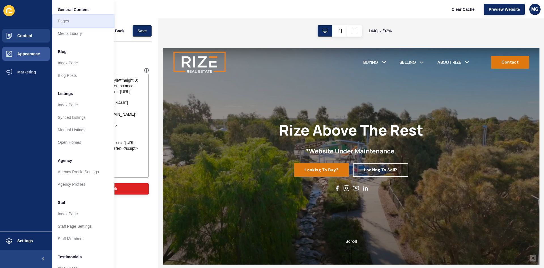
click at [74, 21] on link "Pages" at bounding box center [83, 21] width 62 height 12
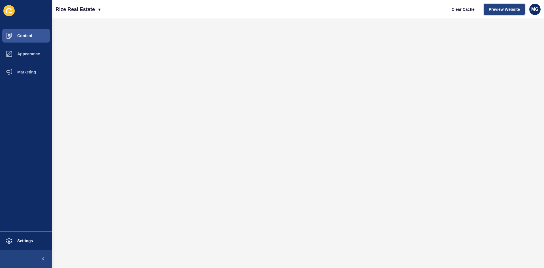
click at [502, 9] on span "Preview Website" at bounding box center [504, 10] width 31 height 6
